Goal: Task Accomplishment & Management: Use online tool/utility

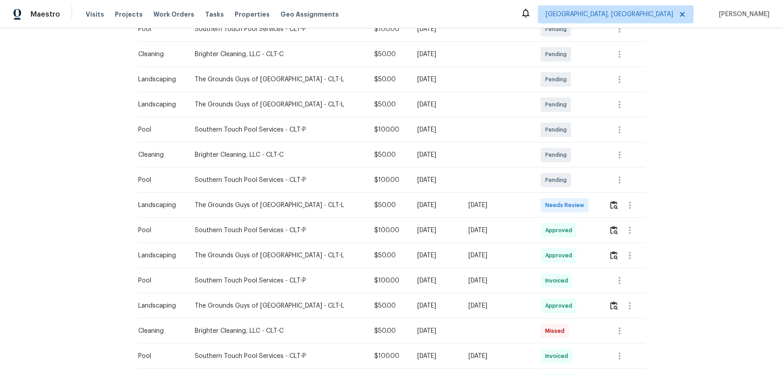
scroll to position [204, 0]
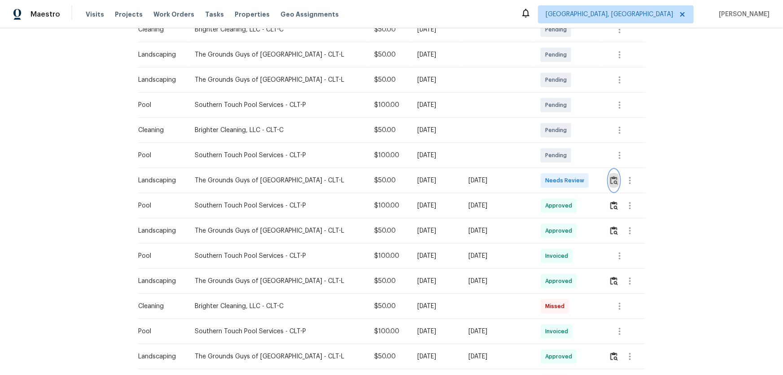
click at [611, 178] on img "button" at bounding box center [615, 180] width 8 height 9
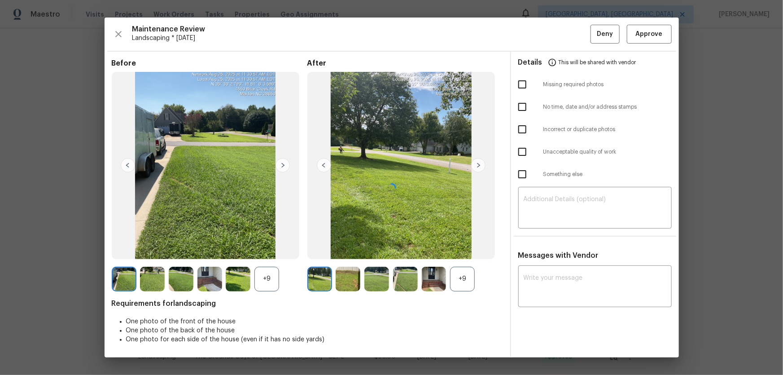
click at [462, 278] on div at bounding box center [392, 188] width 575 height 340
click at [267, 281] on div "+9" at bounding box center [267, 279] width 25 height 25
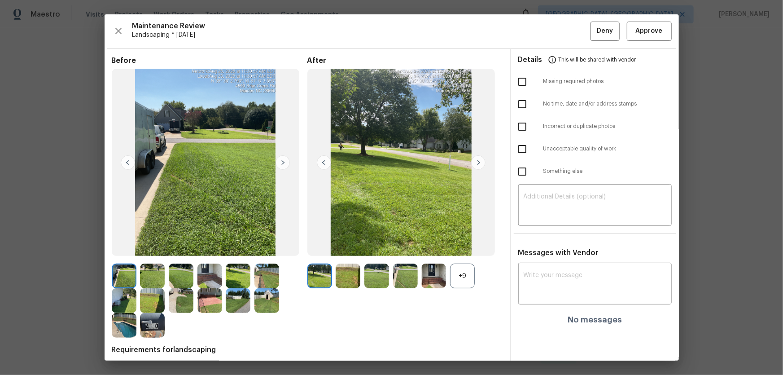
click at [454, 281] on div "+9" at bounding box center [462, 276] width 25 height 25
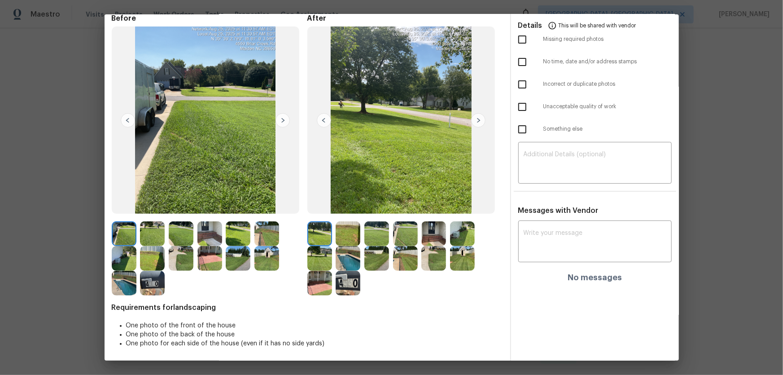
scroll to position [43, 0]
click at [350, 233] on img at bounding box center [348, 233] width 25 height 25
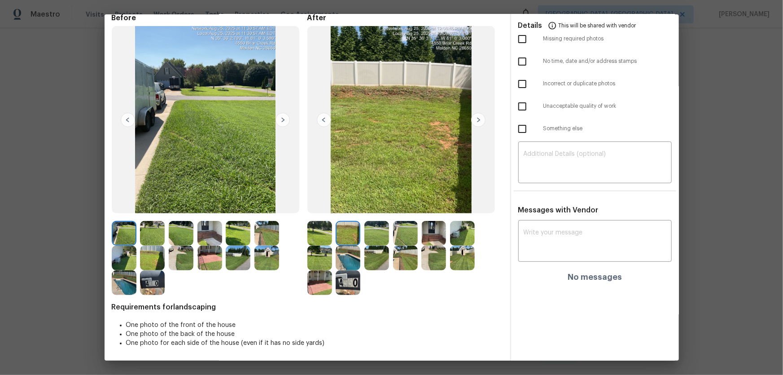
click at [389, 233] on div at bounding box center [379, 233] width 29 height 25
click at [382, 233] on img at bounding box center [377, 233] width 25 height 25
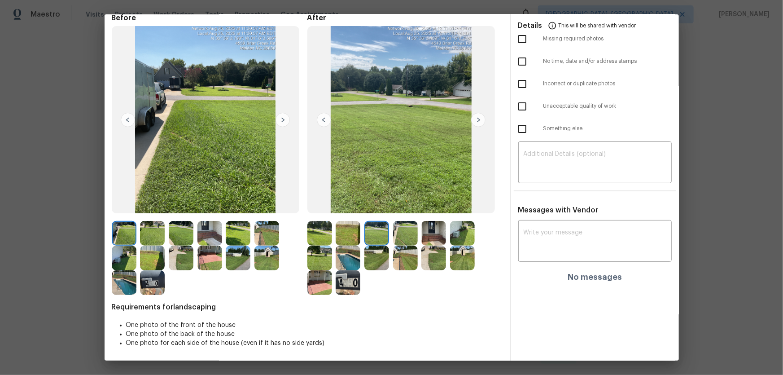
click at [404, 237] on img at bounding box center [405, 233] width 25 height 25
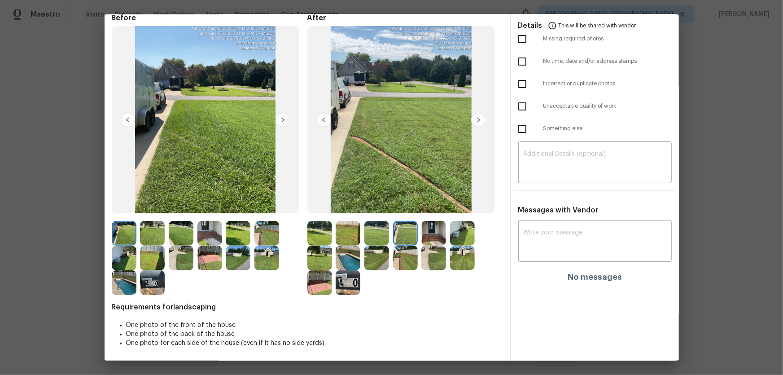
click at [431, 238] on img at bounding box center [434, 233] width 25 height 25
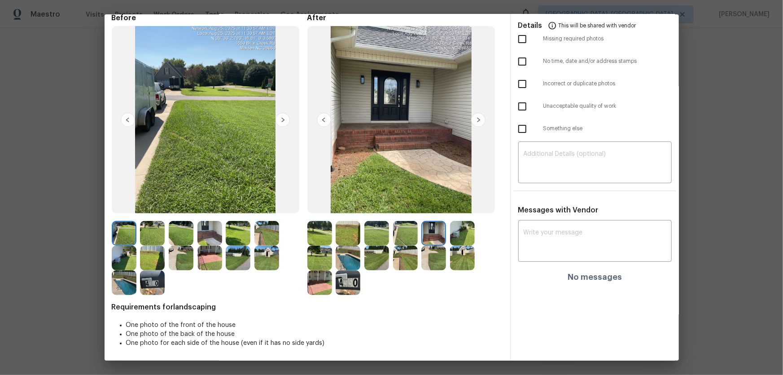
click at [463, 238] on img at bounding box center [462, 233] width 25 height 25
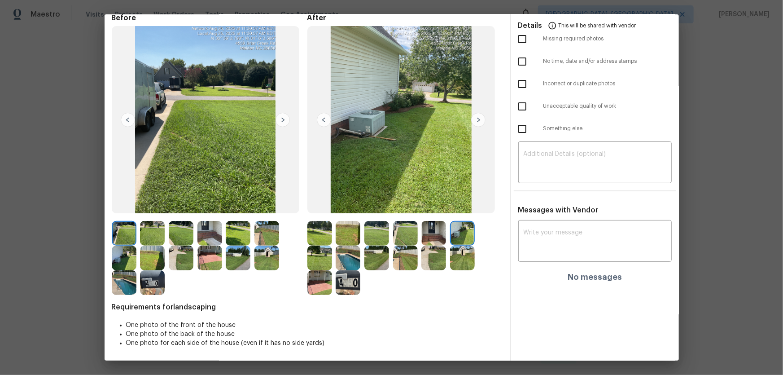
click at [317, 251] on img at bounding box center [320, 258] width 25 height 25
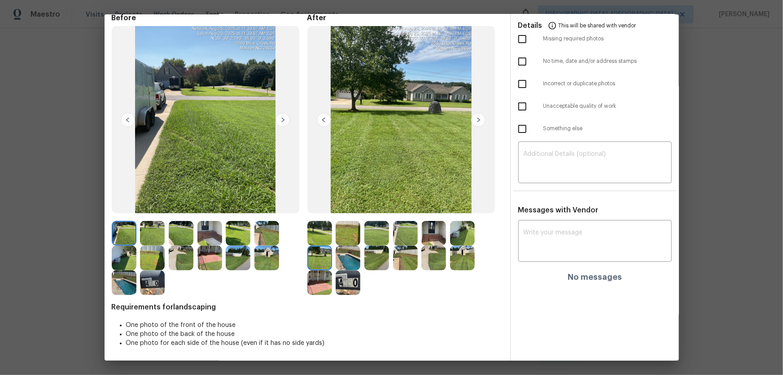
click at [342, 256] on img at bounding box center [348, 258] width 25 height 25
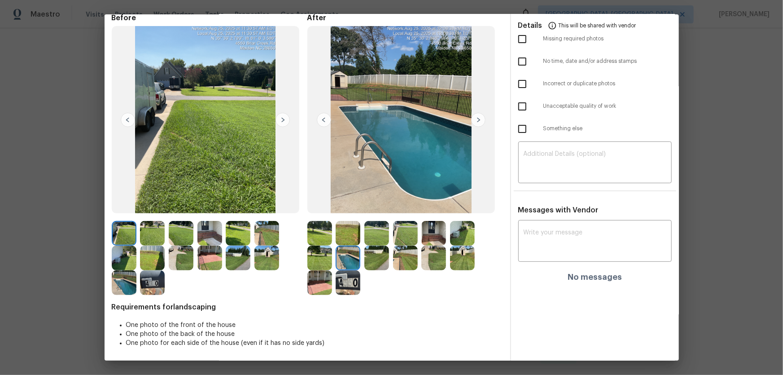
click at [374, 258] on img at bounding box center [377, 258] width 25 height 25
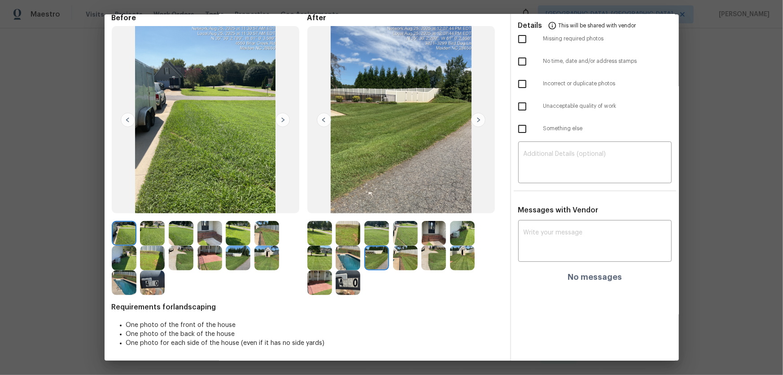
click at [407, 262] on img at bounding box center [405, 258] width 25 height 25
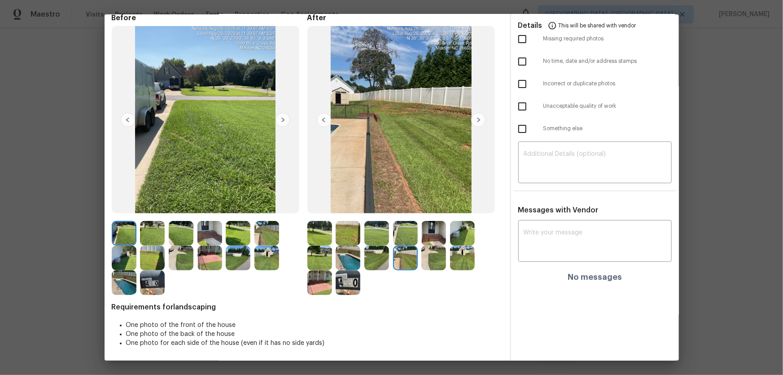
click at [426, 267] on img at bounding box center [434, 258] width 25 height 25
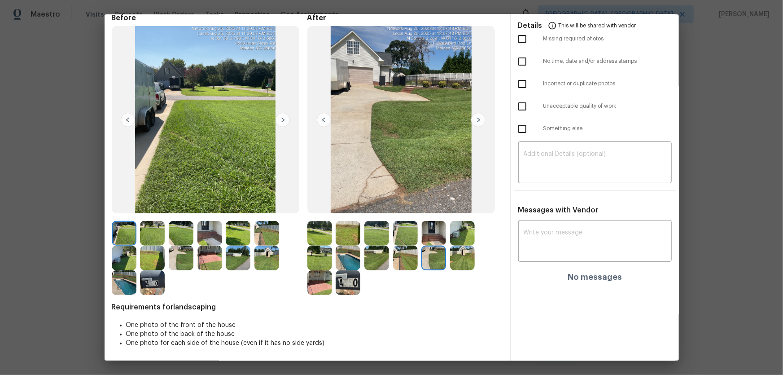
click at [457, 266] on img at bounding box center [462, 258] width 25 height 25
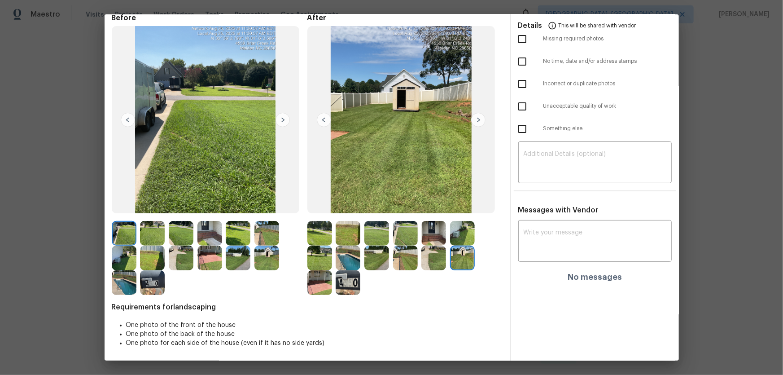
click at [323, 271] on img at bounding box center [320, 282] width 25 height 25
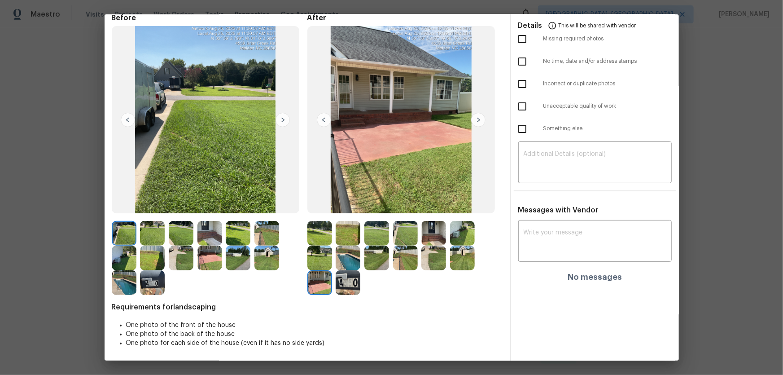
click at [336, 274] on img at bounding box center [348, 282] width 25 height 25
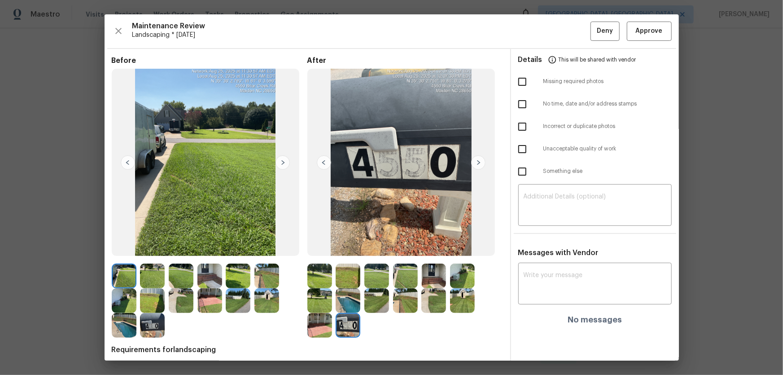
scroll to position [0, 0]
click at [658, 26] on span "Approve" at bounding box center [649, 31] width 31 height 11
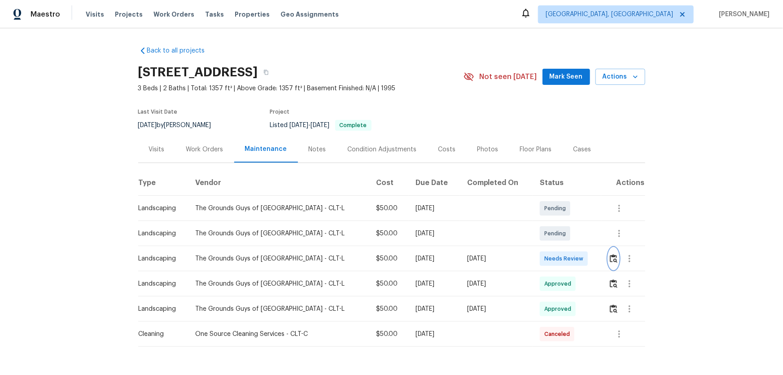
click at [557, 247] on img "button" at bounding box center [614, 258] width 8 height 9
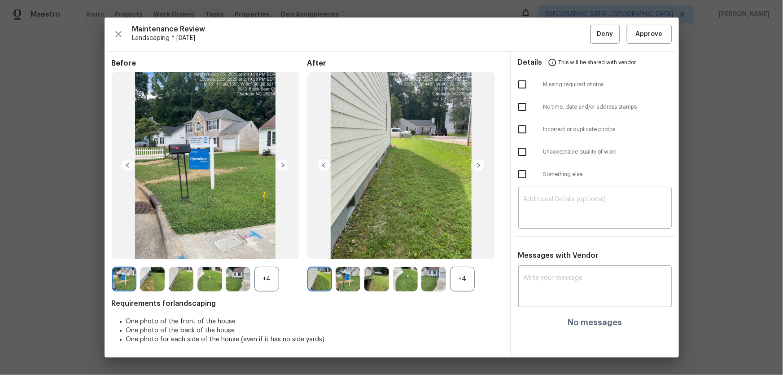
click at [458, 247] on div "+4" at bounding box center [462, 279] width 25 height 25
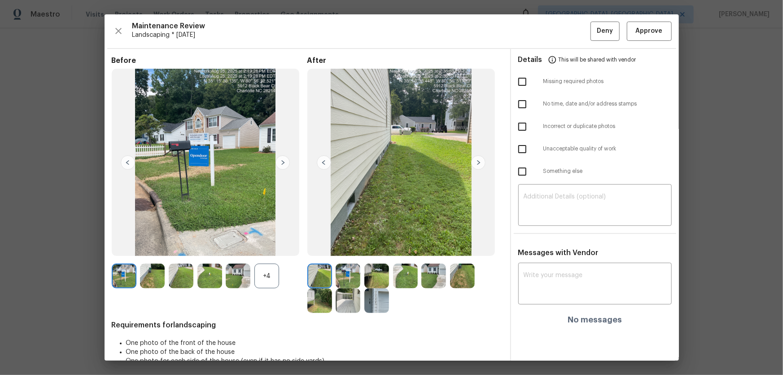
click at [271, 247] on div "+4" at bounding box center [267, 276] width 25 height 25
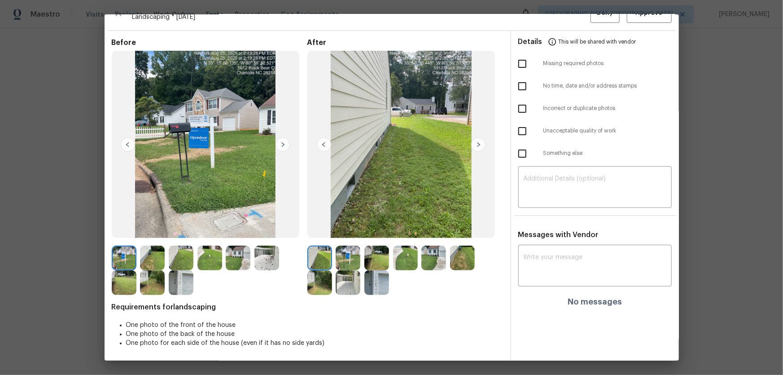
click at [346, 247] on img at bounding box center [348, 258] width 25 height 25
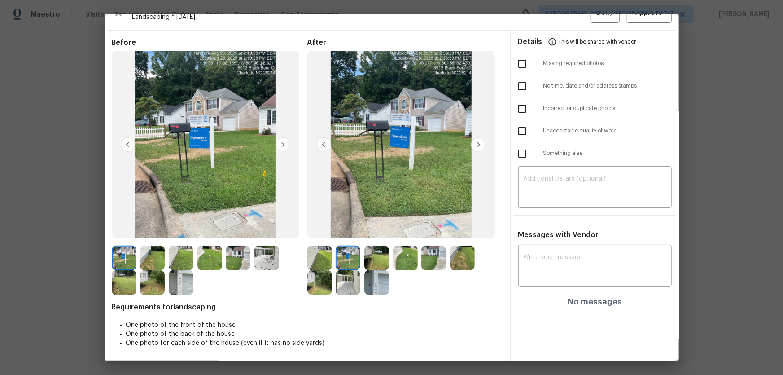
click at [371, 247] on img at bounding box center [377, 258] width 25 height 25
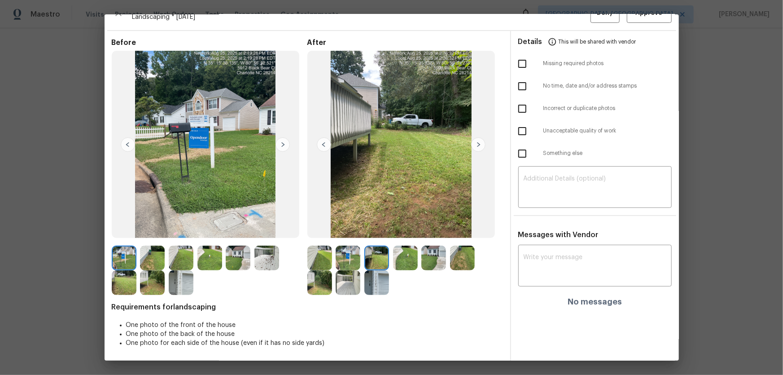
click at [409, 247] on img at bounding box center [405, 258] width 25 height 25
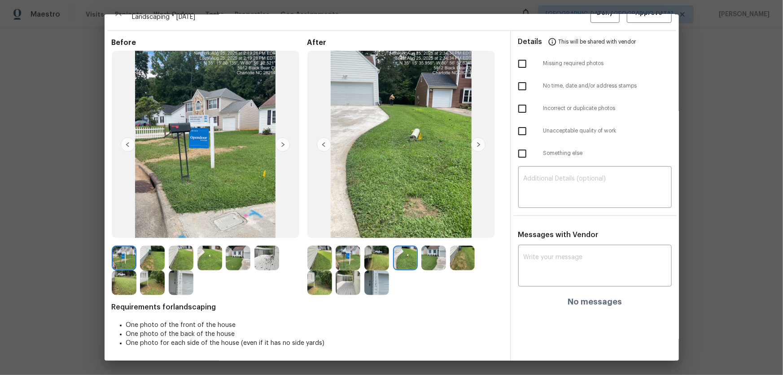
click at [426, 247] on img at bounding box center [434, 258] width 25 height 25
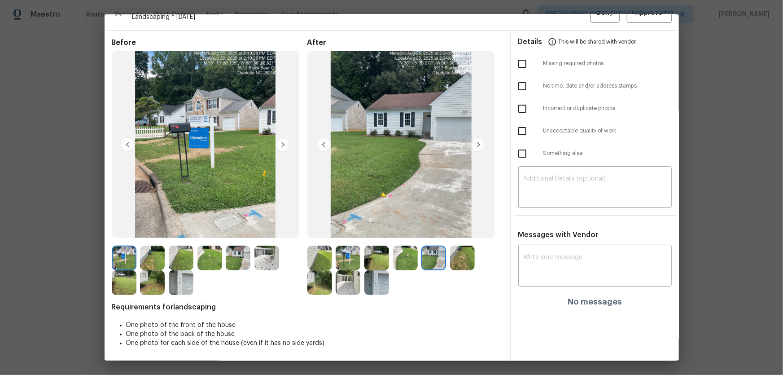
click at [455, 247] on img at bounding box center [462, 258] width 25 height 25
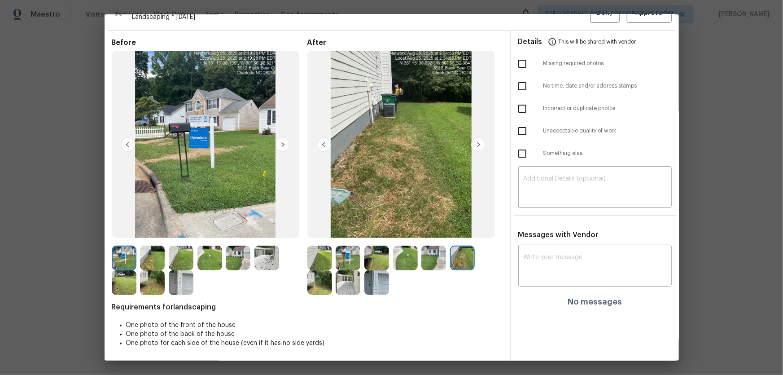
click at [317, 247] on img at bounding box center [320, 282] width 25 height 25
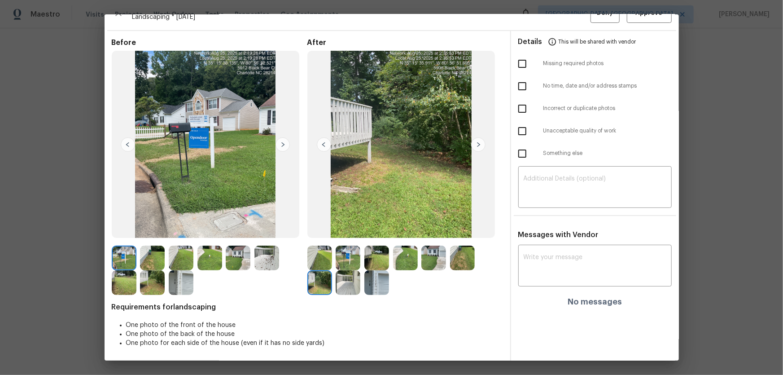
click at [345, 247] on img at bounding box center [348, 282] width 25 height 25
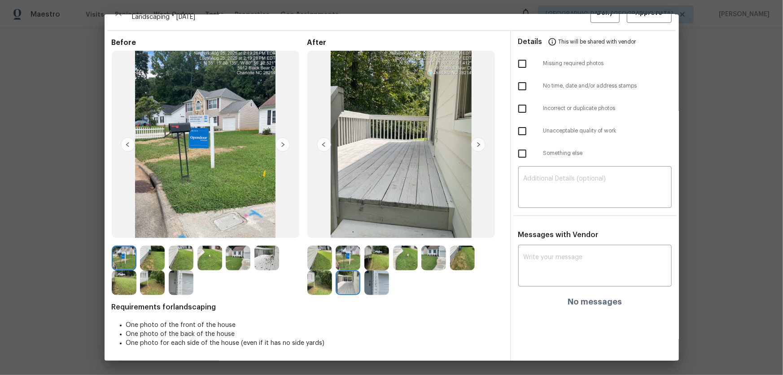
click at [387, 247] on div at bounding box center [379, 282] width 29 height 25
click at [379, 247] on img at bounding box center [377, 282] width 25 height 25
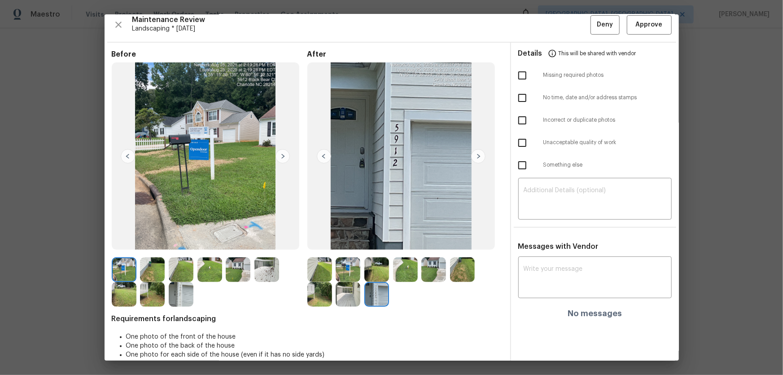
scroll to position [0, 0]
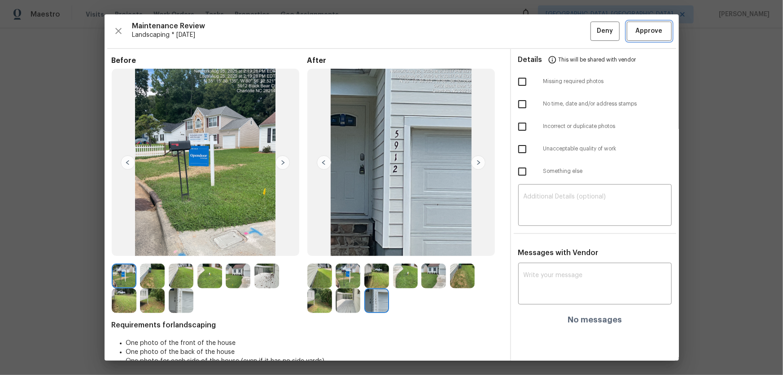
click at [557, 37] on button "Approve" at bounding box center [649, 31] width 45 height 19
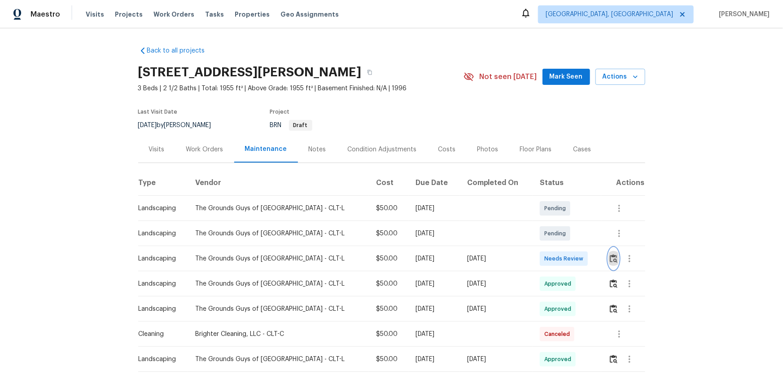
click at [612, 263] on button "button" at bounding box center [614, 259] width 10 height 22
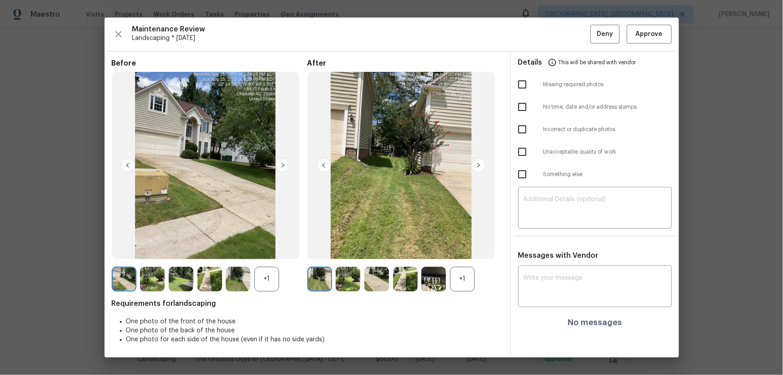
click at [467, 284] on div "+1" at bounding box center [462, 279] width 25 height 25
click at [268, 288] on div "+1" at bounding box center [267, 279] width 25 height 25
click at [356, 272] on img at bounding box center [348, 279] width 25 height 25
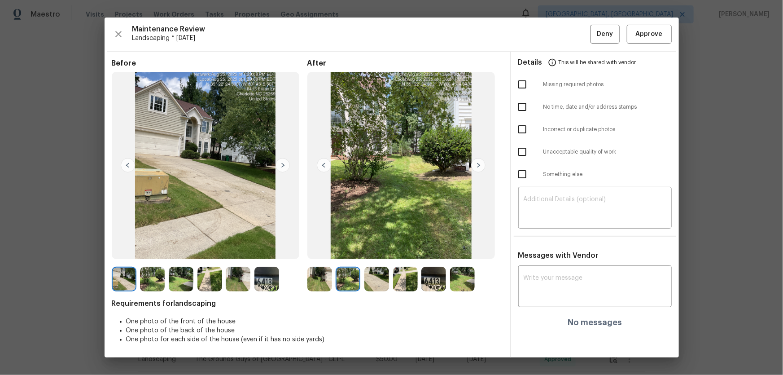
click at [377, 275] on img at bounding box center [377, 279] width 25 height 25
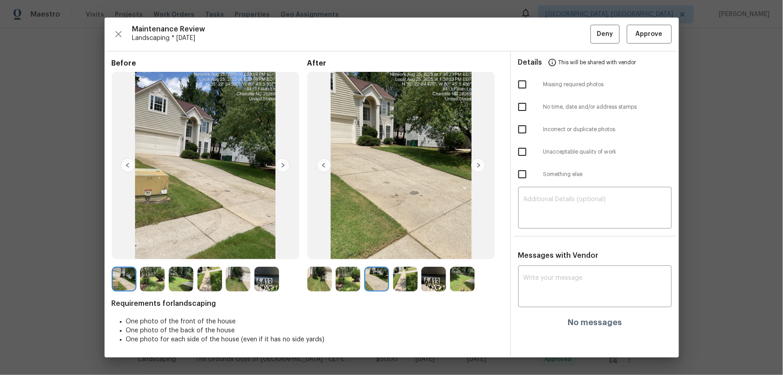
click at [412, 275] on img at bounding box center [405, 279] width 25 height 25
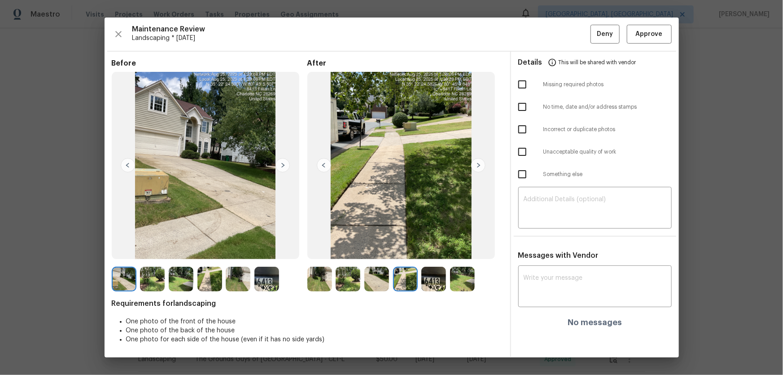
click at [435, 277] on img at bounding box center [434, 279] width 25 height 25
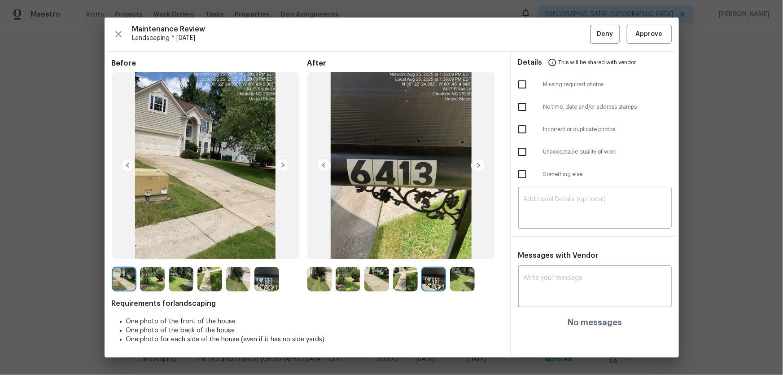
click at [462, 278] on img at bounding box center [462, 279] width 25 height 25
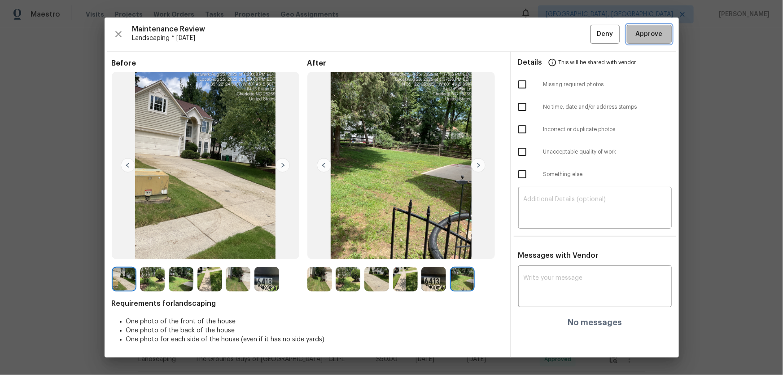
click at [641, 35] on span "Approve" at bounding box center [649, 34] width 27 height 11
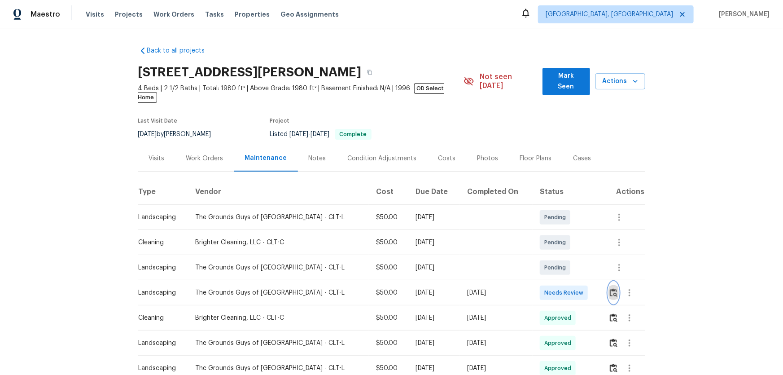
click at [557, 247] on img "button" at bounding box center [614, 292] width 8 height 9
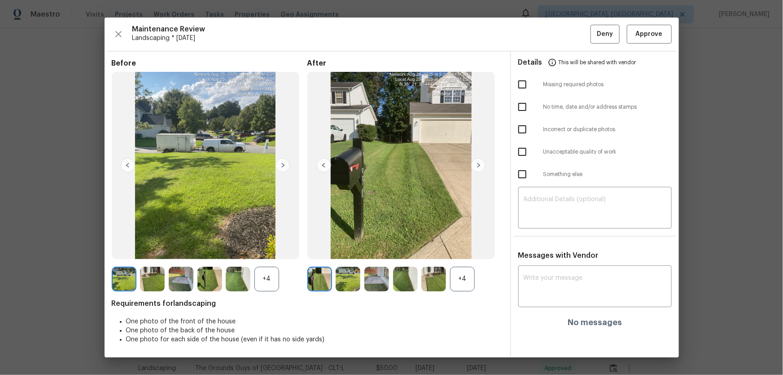
click at [468, 247] on div "+4" at bounding box center [462, 279] width 25 height 25
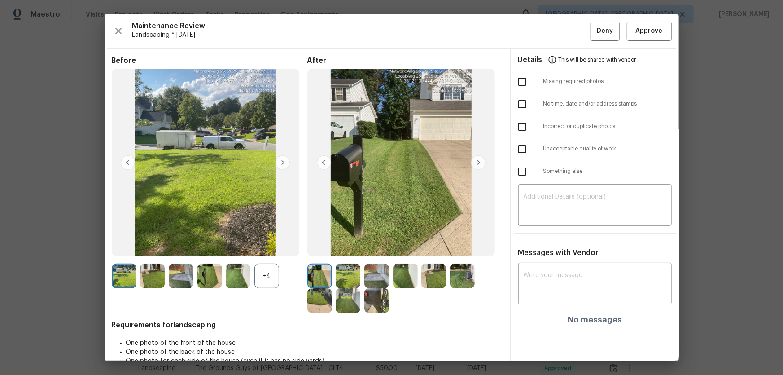
click at [259, 247] on div "+4" at bounding box center [267, 276] width 25 height 25
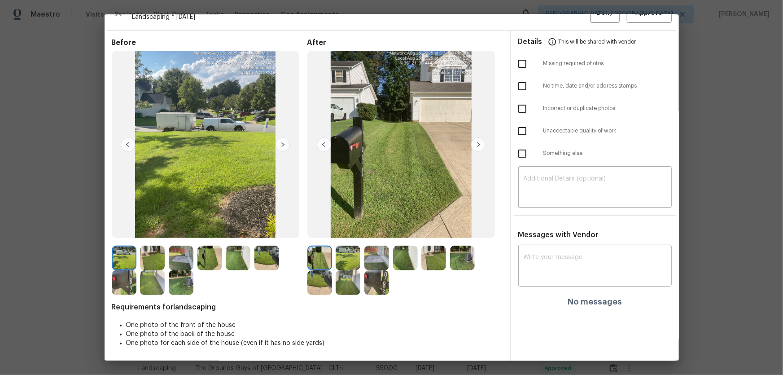
click at [349, 247] on img at bounding box center [348, 258] width 25 height 25
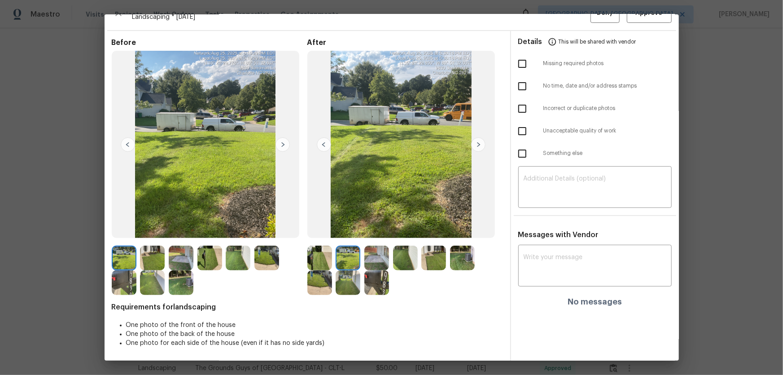
click at [382, 247] on img at bounding box center [377, 258] width 25 height 25
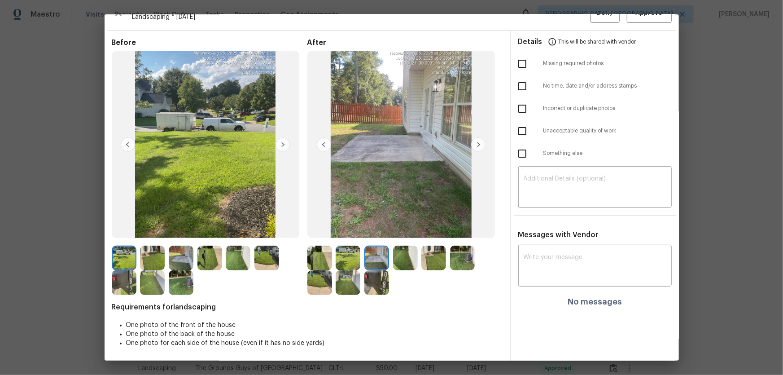
click at [396, 247] on img at bounding box center [405, 258] width 25 height 25
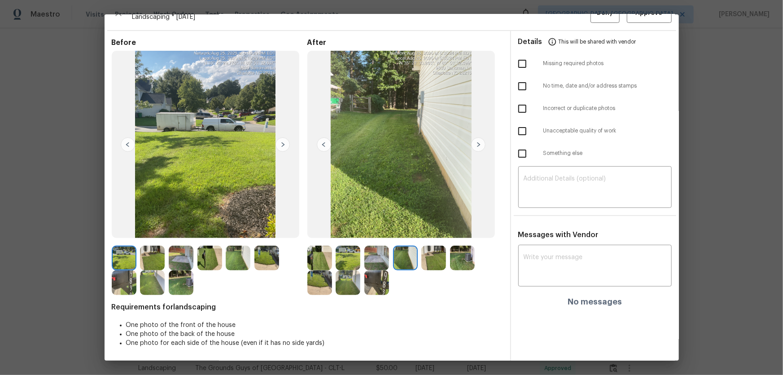
click at [428, 247] on img at bounding box center [434, 258] width 25 height 25
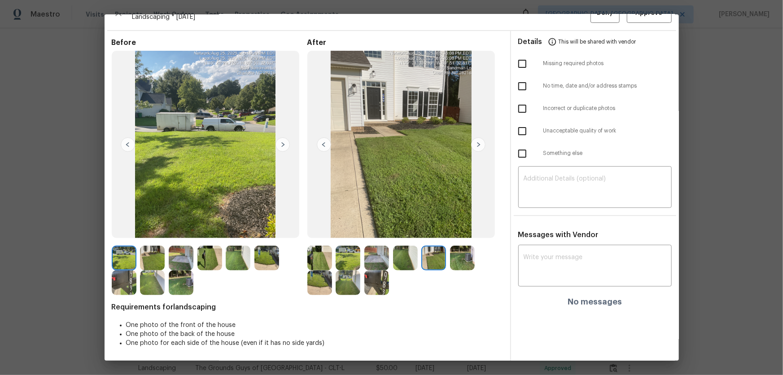
click at [454, 247] on img at bounding box center [462, 258] width 25 height 25
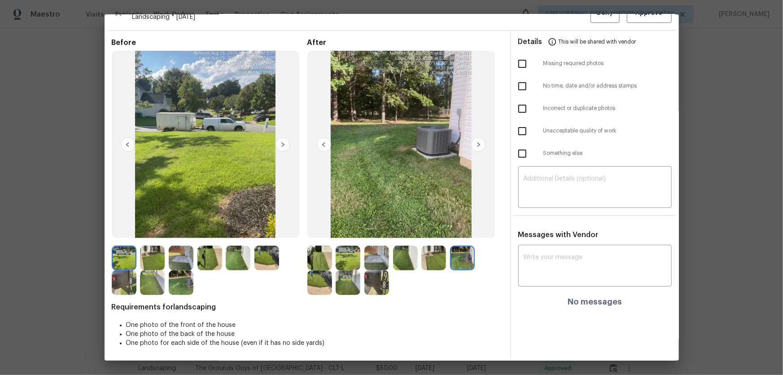
click at [339, 247] on img at bounding box center [348, 282] width 25 height 25
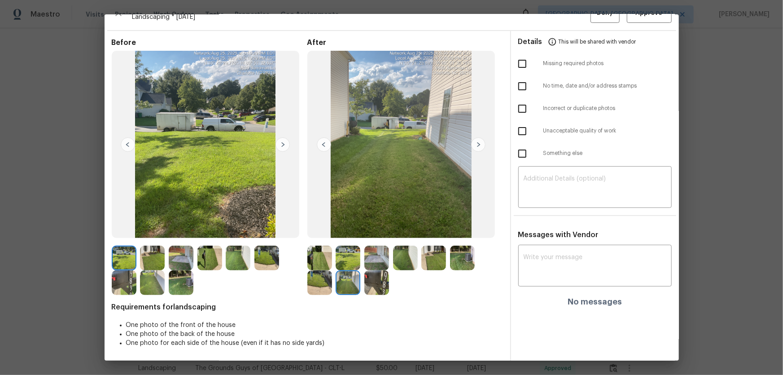
click at [378, 247] on img at bounding box center [377, 282] width 25 height 25
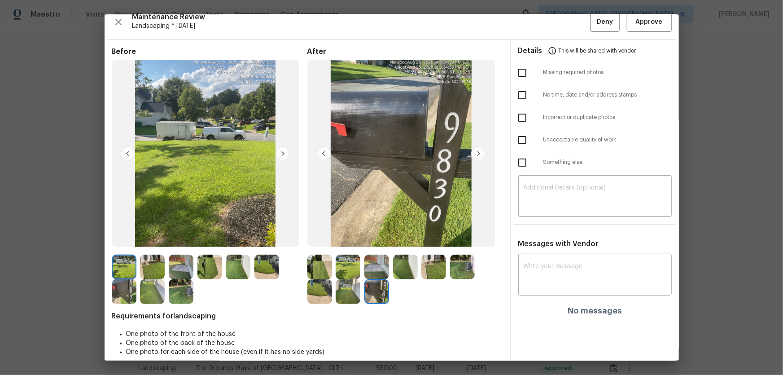
scroll to position [0, 0]
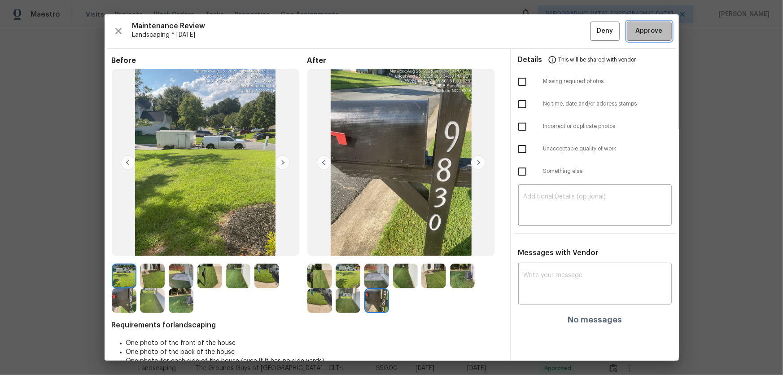
click at [557, 34] on span "Approve" at bounding box center [649, 31] width 27 height 11
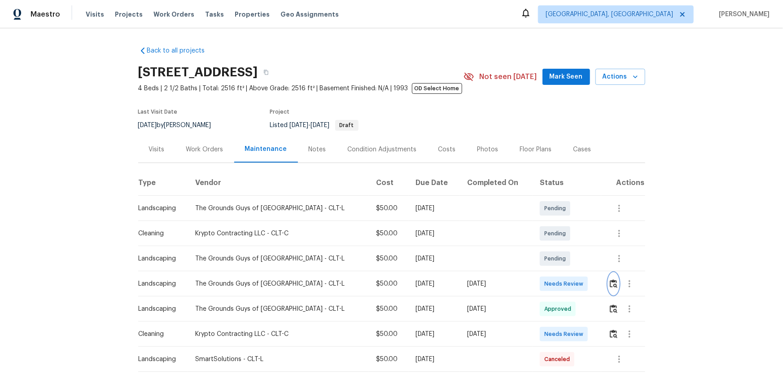
click at [557, 247] on button "button" at bounding box center [614, 284] width 10 height 22
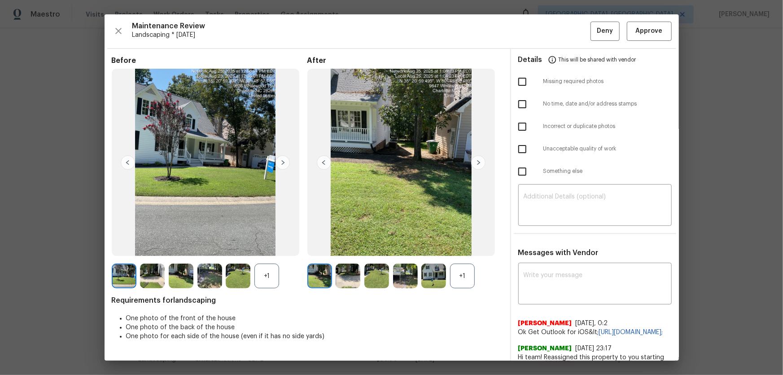
scroll to position [25, 0]
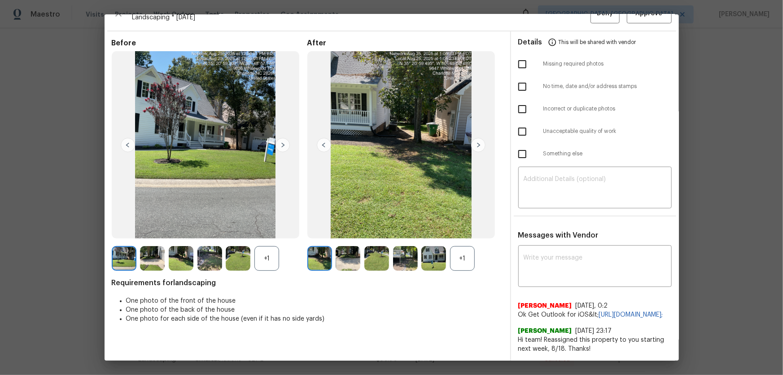
click at [463, 247] on div "+1" at bounding box center [462, 258] width 25 height 25
click at [263, 247] on div "+1" at bounding box center [267, 258] width 25 height 25
click at [344, 247] on img at bounding box center [348, 258] width 25 height 25
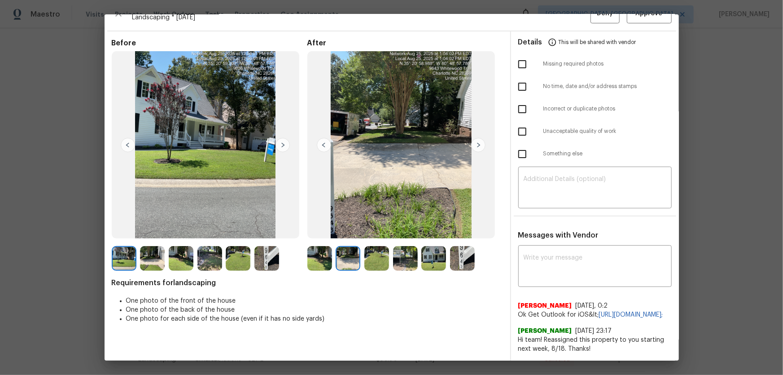
click at [367, 247] on div "Before After Requirements for landscaping One photo of the front of the house O…" at bounding box center [307, 200] width 391 height 322
click at [380, 247] on img at bounding box center [377, 258] width 25 height 25
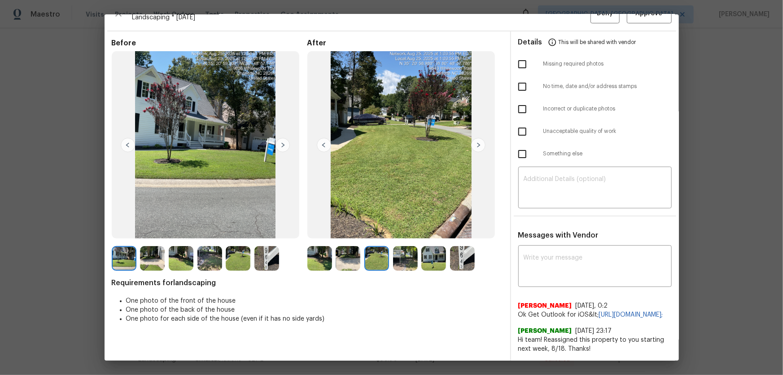
click at [408, 247] on img at bounding box center [405, 258] width 25 height 25
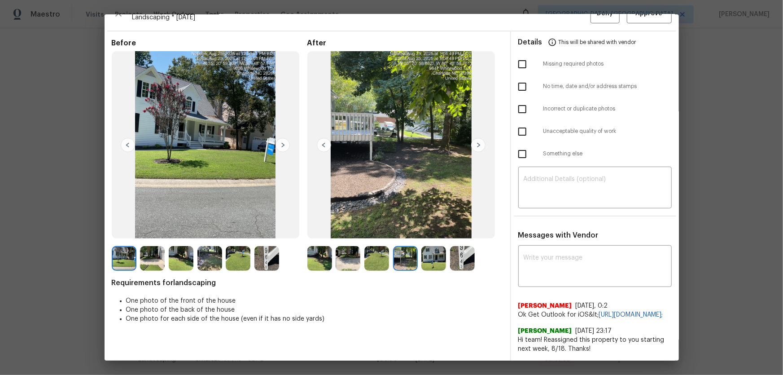
click at [427, 247] on img at bounding box center [434, 258] width 25 height 25
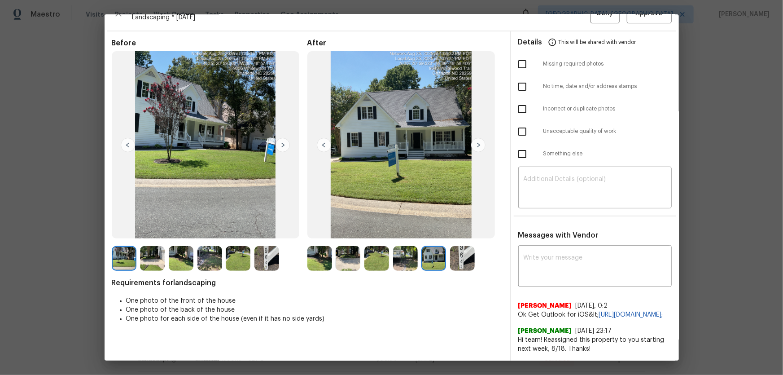
click at [470, 247] on img at bounding box center [462, 258] width 25 height 25
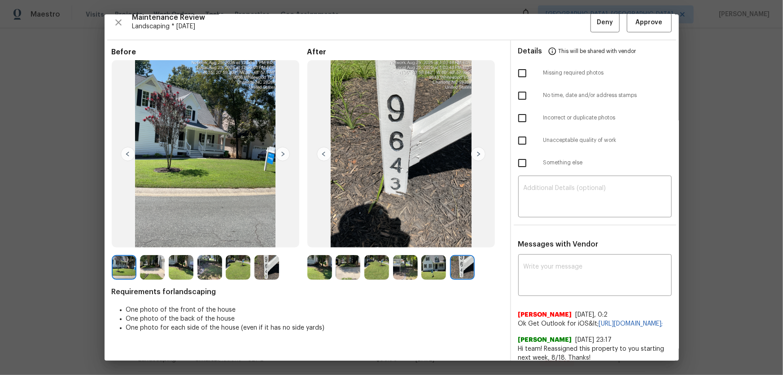
scroll to position [0, 0]
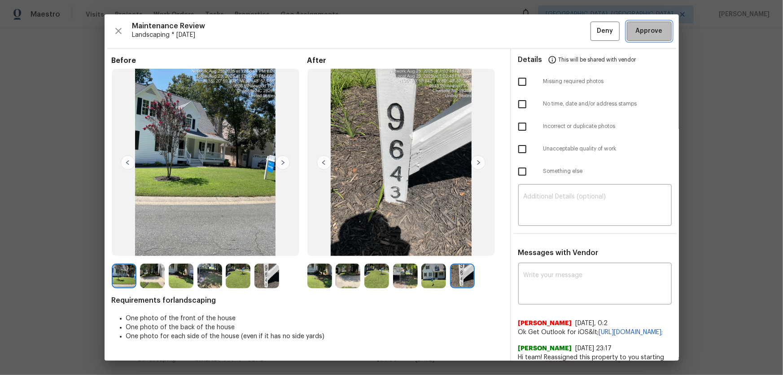
click at [557, 36] on span "Approve" at bounding box center [649, 31] width 27 height 11
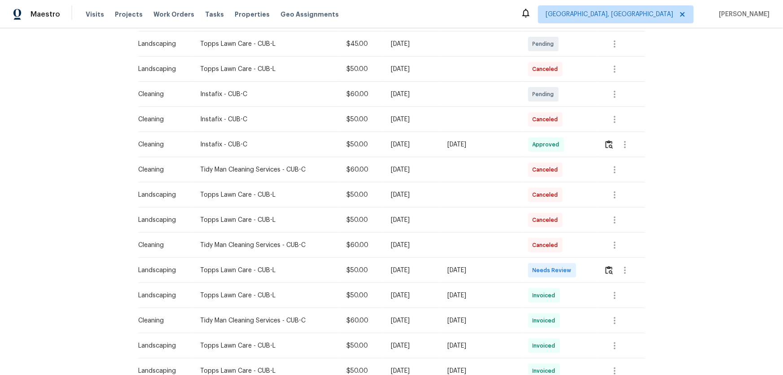
scroll to position [204, 0]
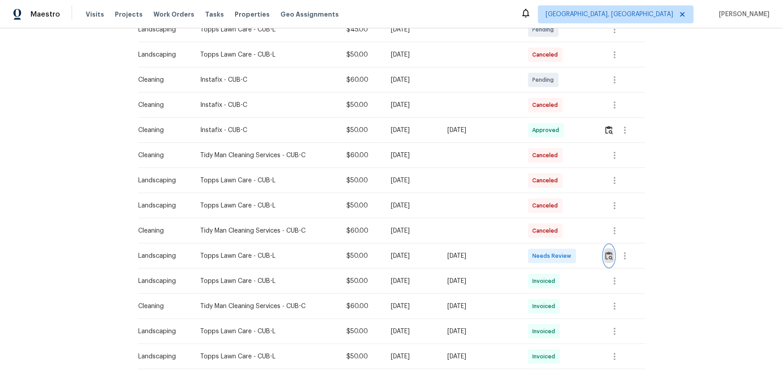
click at [557, 247] on img "button" at bounding box center [610, 255] width 8 height 9
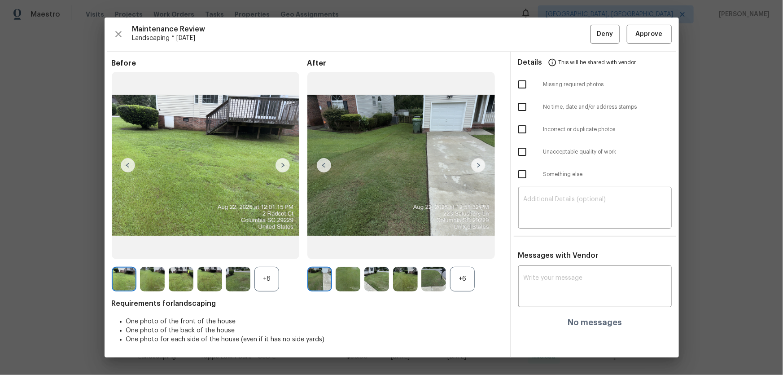
click at [460, 247] on div "+6" at bounding box center [462, 279] width 25 height 25
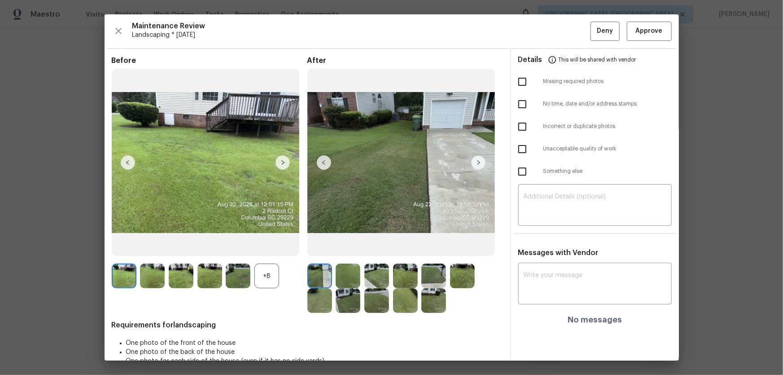
click at [259, 247] on div "+8" at bounding box center [267, 276] width 25 height 25
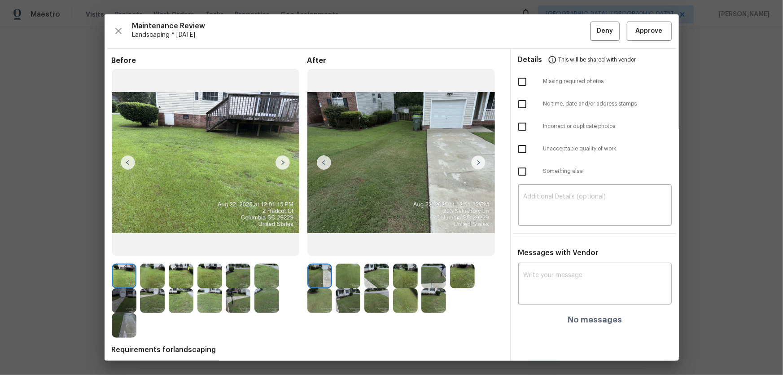
click at [345, 247] on img at bounding box center [348, 276] width 25 height 25
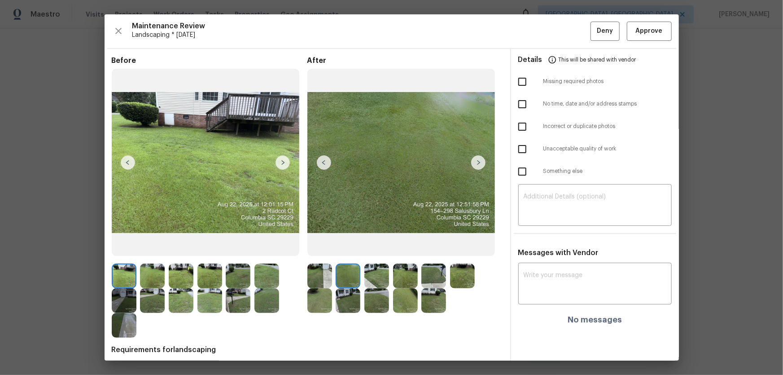
click at [401, 247] on img at bounding box center [405, 276] width 25 height 25
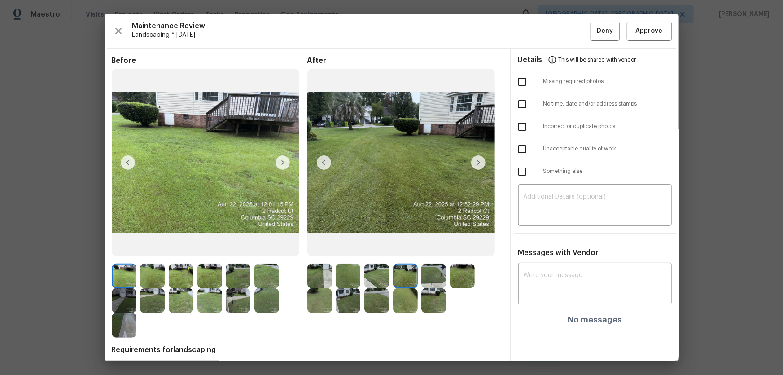
click at [387, 247] on div at bounding box center [379, 276] width 29 height 25
click at [557, 18] on div "Maintenance Review Landscaping * [DATE] Deny Approve Before After Requirements …" at bounding box center [392, 187] width 575 height 346
click at [557, 31] on span "Approve" at bounding box center [649, 31] width 27 height 11
